Goal: Transaction & Acquisition: Book appointment/travel/reservation

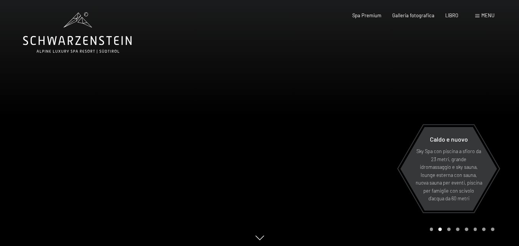
click at [485, 15] on font "menu" at bounding box center [488, 15] width 13 height 6
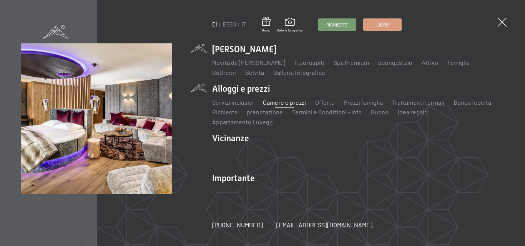
click at [286, 106] on font "Camere e prezzi" at bounding box center [284, 102] width 43 height 7
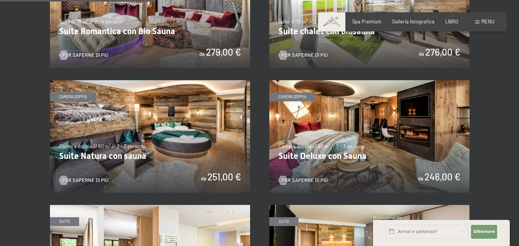
scroll to position [610, 0]
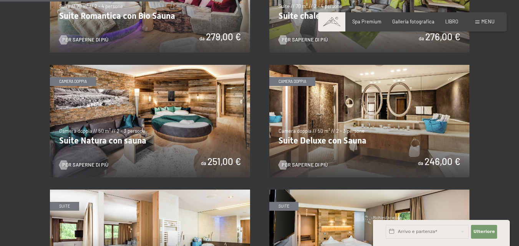
drag, startPoint x: 312, startPoint y: 148, endPoint x: 383, endPoint y: 134, distance: 71.7
click at [383, 69] on link at bounding box center [369, 67] width 200 height 4
click at [397, 108] on img at bounding box center [369, 121] width 200 height 113
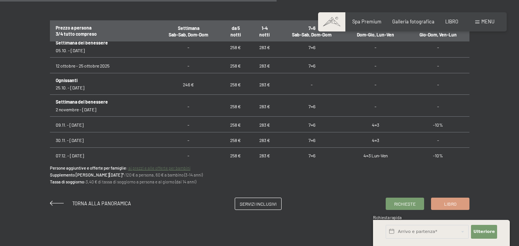
scroll to position [62, 0]
